Goal: Transaction & Acquisition: Purchase product/service

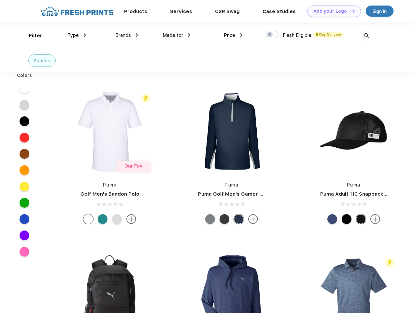
scroll to position [0, 0]
click at [332, 11] on link "Add your Logo Design Tool" at bounding box center [334, 11] width 54 height 11
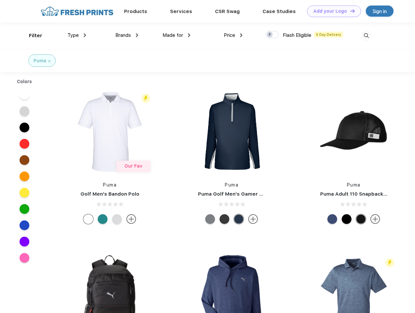
click at [0, 0] on div "Design Tool" at bounding box center [0, 0] width 0 height 0
click at [349, 11] on link "Add your Logo Design Tool" at bounding box center [334, 11] width 54 height 11
click at [31, 35] on div "Filter" at bounding box center [35, 35] width 13 height 7
click at [77, 35] on span "Type" at bounding box center [72, 35] width 11 height 6
click at [127, 35] on span "Brands" at bounding box center [123, 35] width 16 height 6
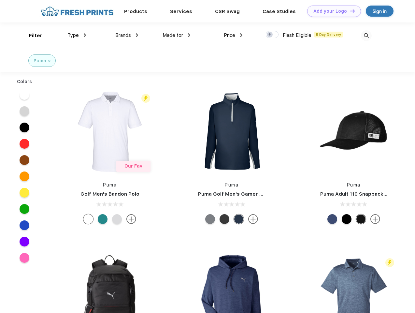
click at [177, 35] on span "Made for" at bounding box center [173, 35] width 21 height 6
click at [233, 35] on span "Price" at bounding box center [229, 35] width 11 height 6
click at [272, 35] on div at bounding box center [272, 34] width 13 height 7
click at [270, 35] on input "checkbox" at bounding box center [268, 33] width 4 height 4
click at [366, 35] on img at bounding box center [366, 35] width 11 height 11
